Goal: Transaction & Acquisition: Register for event/course

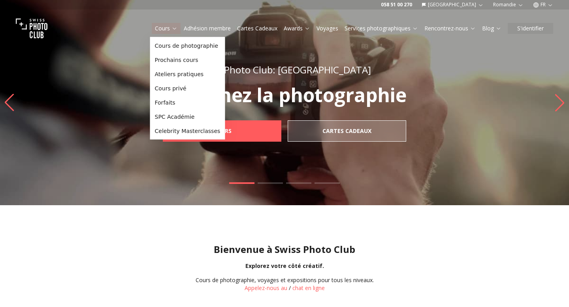
click at [164, 29] on link "Cours" at bounding box center [166, 28] width 23 height 8
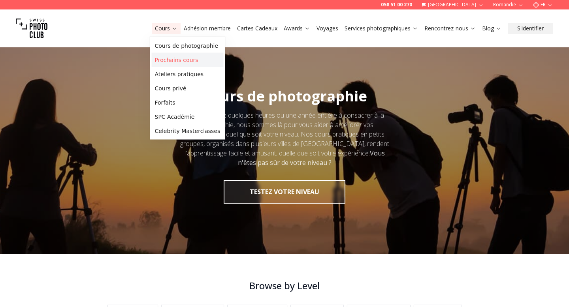
click at [165, 62] on link "Prochains cours" at bounding box center [188, 60] width 72 height 14
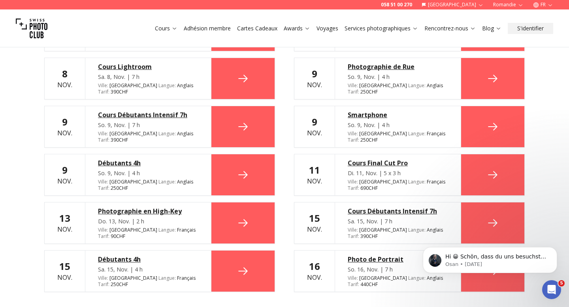
scroll to position [1515, 0]
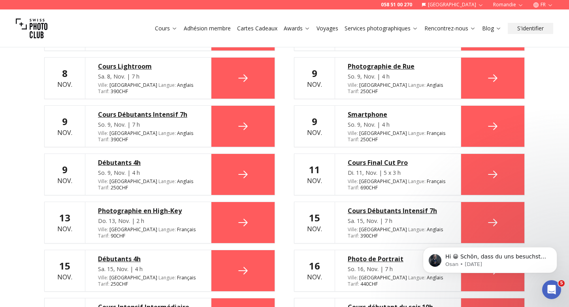
click at [418, 206] on div "Cours Débutants Intensif 7h" at bounding box center [398, 210] width 100 height 9
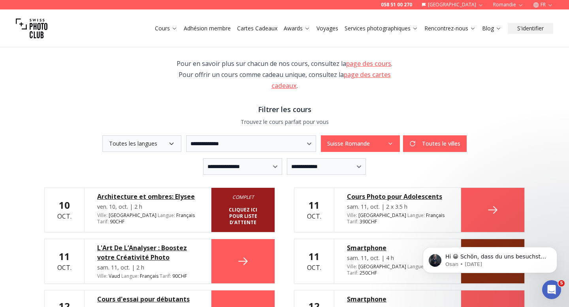
scroll to position [130, 0]
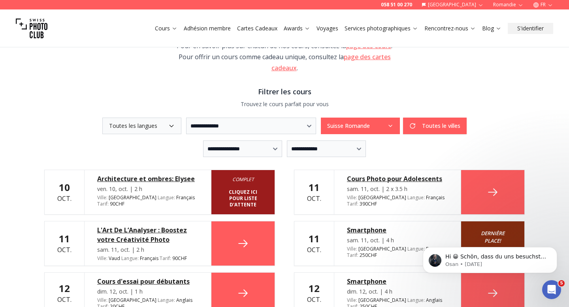
click at [376, 119] on button "Suisse Romande" at bounding box center [360, 126] width 79 height 17
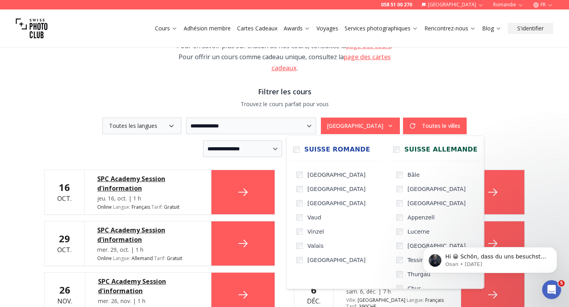
click at [382, 70] on div "Pour en savoir plus sur chacun de nos cours, consultez la page des cours . Pour…" at bounding box center [285, 56] width 228 height 33
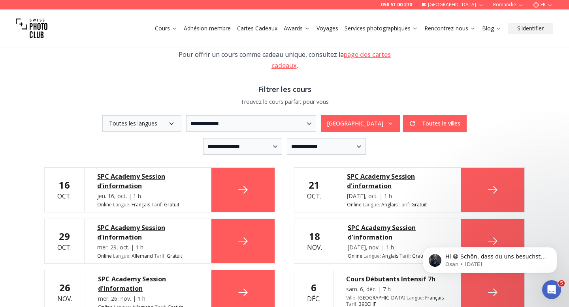
scroll to position [269, 0]
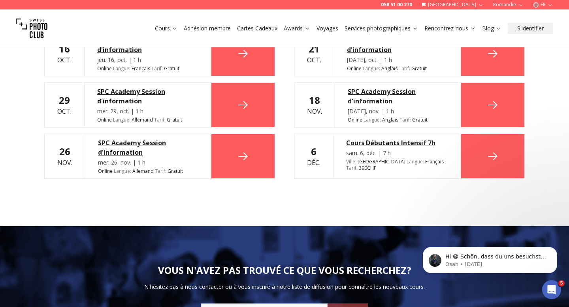
click at [365, 148] on div "Cours Débutants Intensif 7h sam. 6, déc. | 7 h Ville : Neuchâtel Langue : Franç…" at bounding box center [397, 156] width 128 height 44
click at [364, 145] on div "Cours Débutants Intensif 7h" at bounding box center [397, 142] width 102 height 9
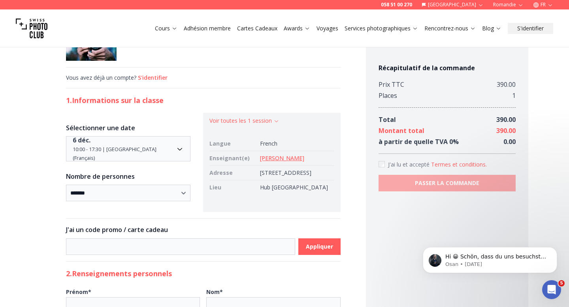
scroll to position [32, 0]
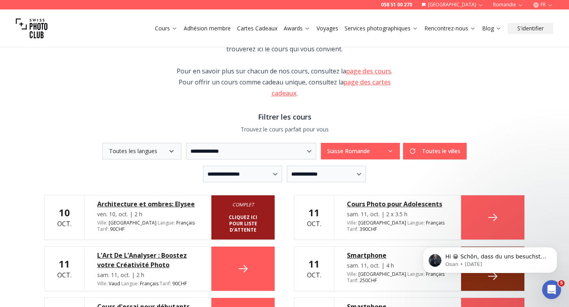
scroll to position [113, 0]
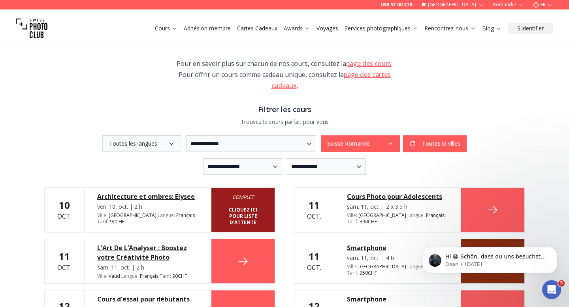
click at [362, 145] on button "Suisse Romande" at bounding box center [360, 144] width 79 height 17
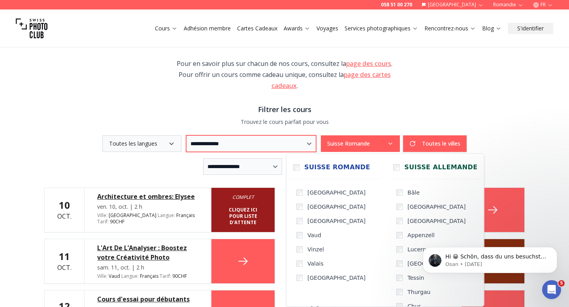
click at [310, 140] on select "**********" at bounding box center [251, 144] width 130 height 17
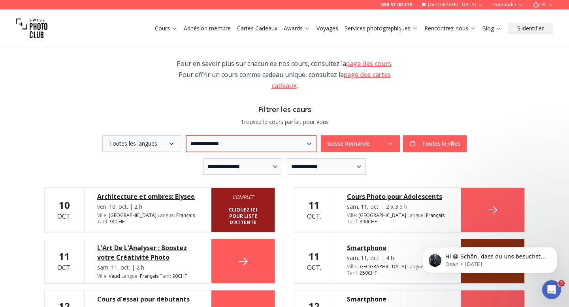
select select "***"
click at [186, 136] on select "**********" at bounding box center [251, 144] width 130 height 17
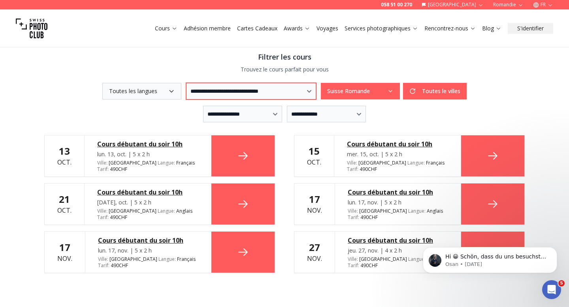
scroll to position [166, 0]
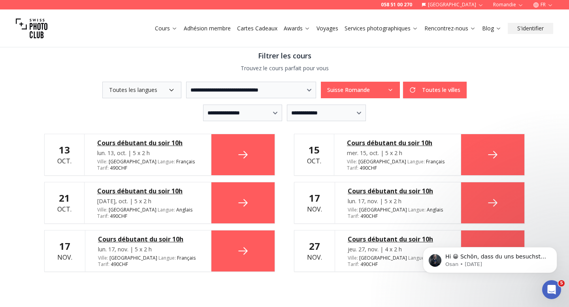
click at [153, 193] on div "Cours débutant du soir 10h" at bounding box center [147, 191] width 101 height 9
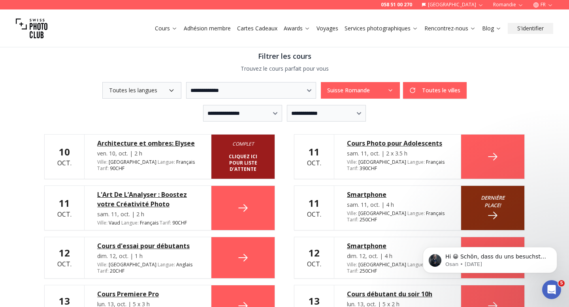
scroll to position [158, 0]
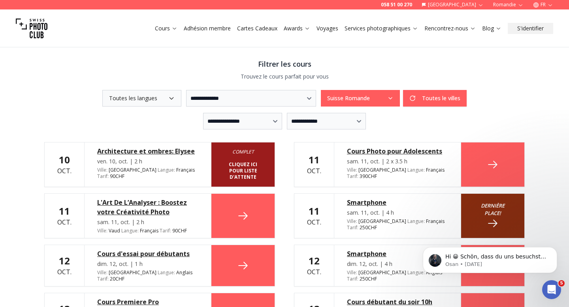
click at [400, 101] on button "Suisse Romande" at bounding box center [360, 98] width 79 height 17
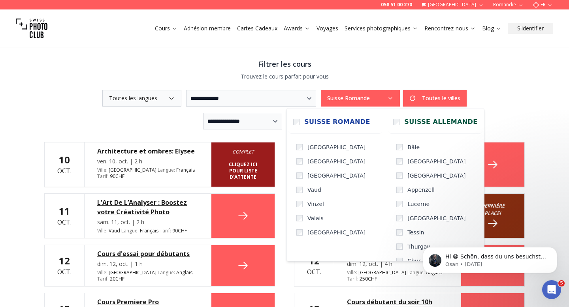
click at [400, 101] on button "Suisse Romande" at bounding box center [360, 98] width 79 height 17
